Goal: Task Accomplishment & Management: Manage account settings

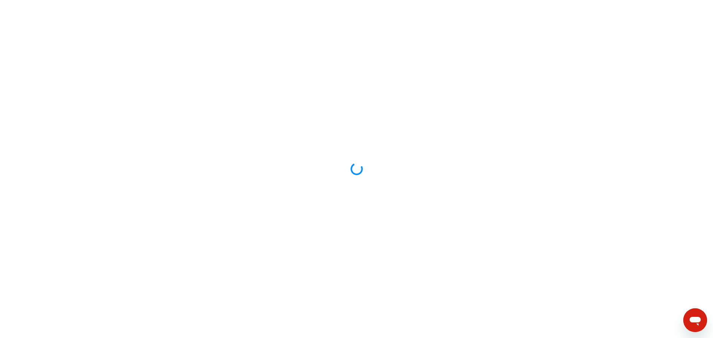
click at [701, 12] on div at bounding box center [356, 169] width 713 height 338
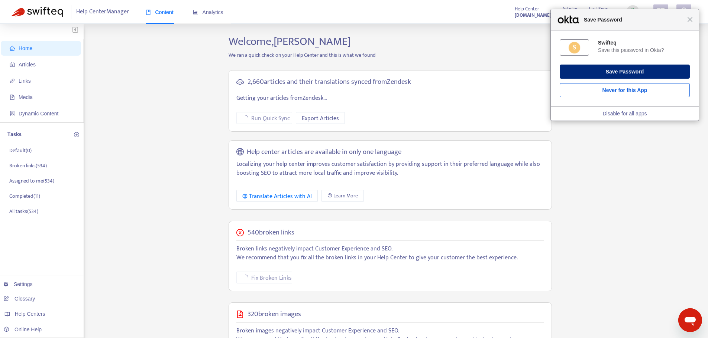
click at [667, 72] on button "Save Password" at bounding box center [625, 72] width 130 height 14
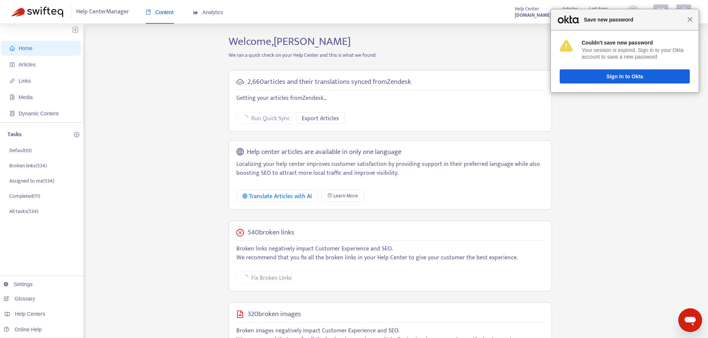
click at [690, 19] on span "Close" at bounding box center [690, 20] width 6 height 6
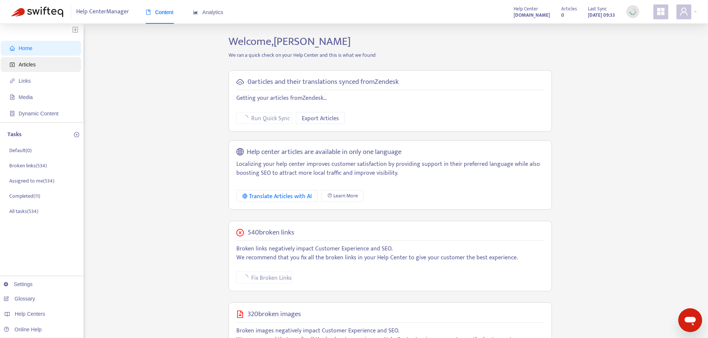
click at [49, 67] on span "Articles" at bounding box center [42, 64] width 65 height 15
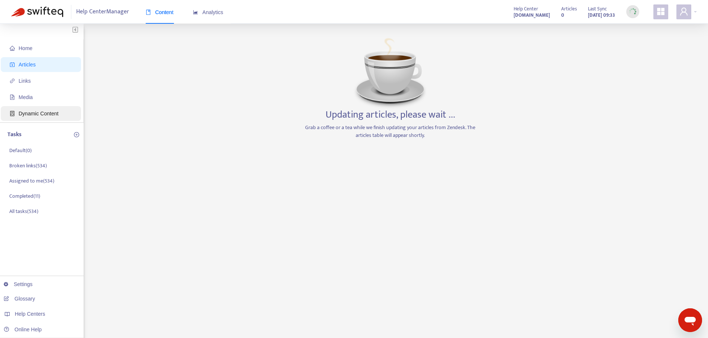
click at [45, 112] on span "Dynamic Content" at bounding box center [39, 114] width 40 height 6
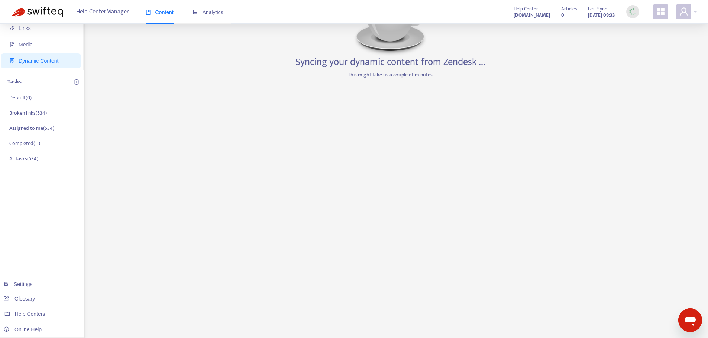
scroll to position [131, 0]
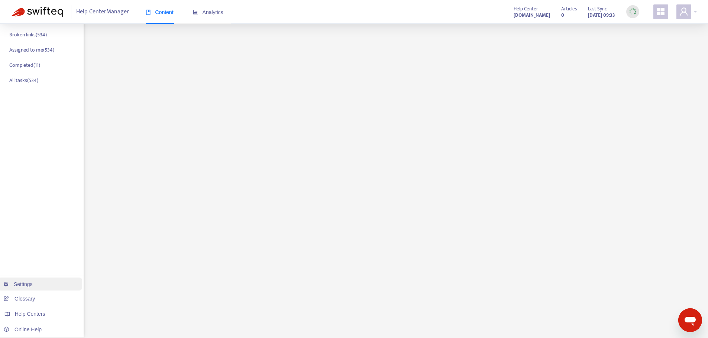
click at [25, 282] on link "Settings" at bounding box center [18, 285] width 29 height 6
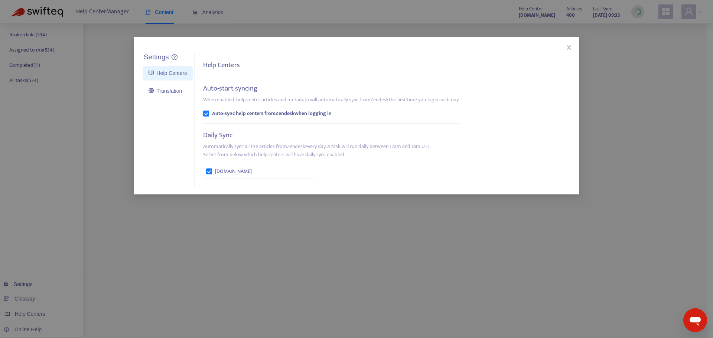
click at [216, 113] on b "Auto-sync help centers from Zendesk when logging in" at bounding box center [272, 114] width 120 height 8
click at [571, 49] on icon "close" at bounding box center [569, 47] width 4 height 4
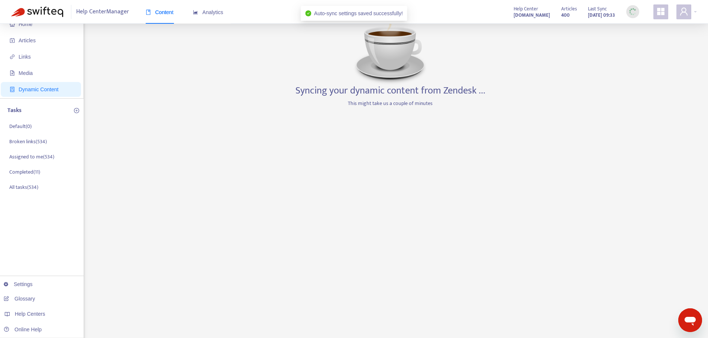
scroll to position [0, 0]
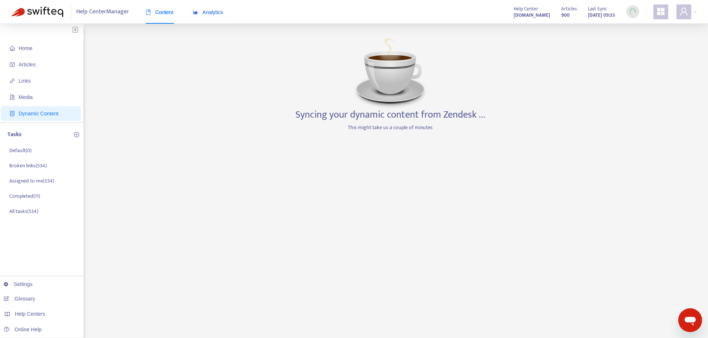
click at [211, 9] on span "Analytics" at bounding box center [208, 12] width 30 height 6
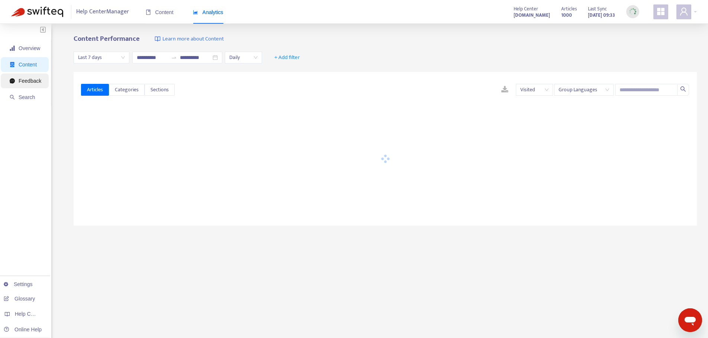
click at [33, 84] on span "Feedback" at bounding box center [26, 81] width 32 height 15
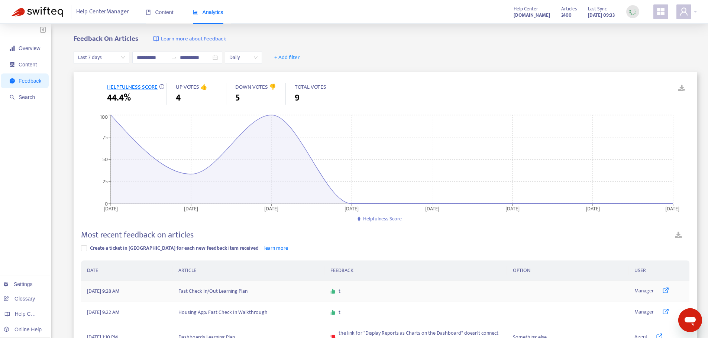
scroll to position [265, 0]
